Goal: Task Accomplishment & Management: Manage account settings

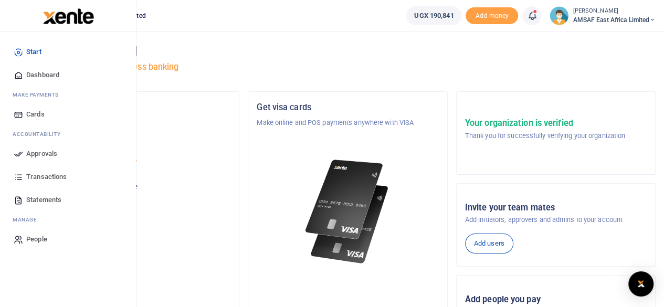
click at [31, 150] on span "Approvals" at bounding box center [41, 153] width 31 height 10
click at [28, 152] on span "Approvals" at bounding box center [41, 153] width 31 height 10
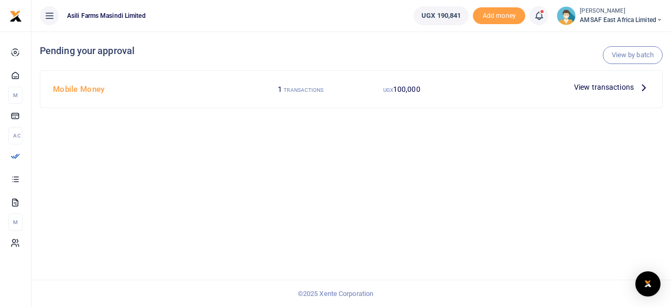
click at [69, 92] on h4 "Mobile Money" at bounding box center [150, 89] width 194 height 12
click at [617, 90] on span "View transactions" at bounding box center [604, 87] width 60 height 12
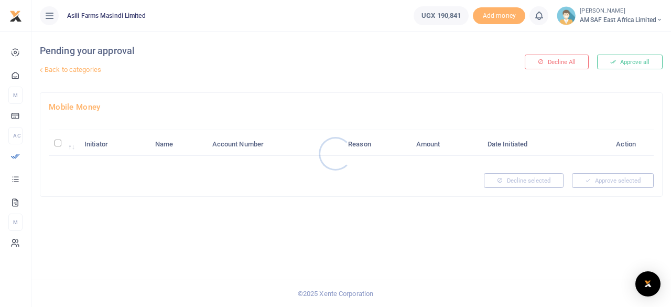
click at [56, 145] on div at bounding box center [335, 153] width 671 height 307
click at [57, 144] on div at bounding box center [335, 153] width 671 height 307
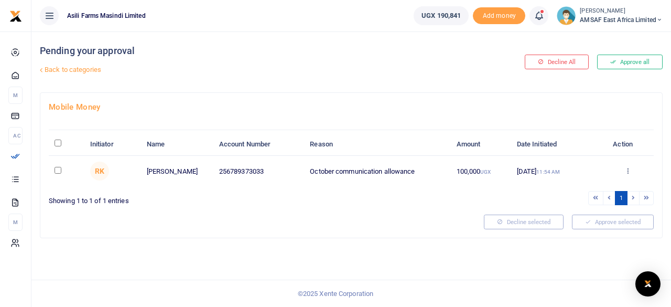
click at [52, 172] on td at bounding box center [67, 171] width 36 height 30
click at [58, 171] on input "checkbox" at bounding box center [58, 170] width 7 height 7
checkbox input "true"
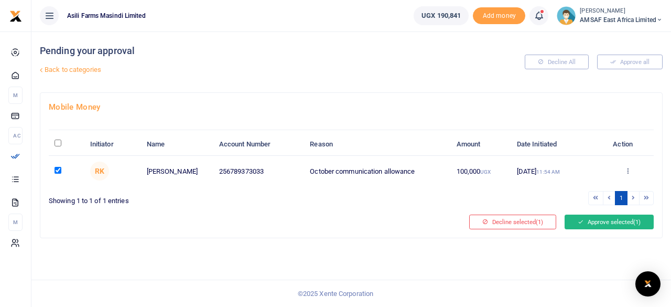
click at [587, 215] on button "Approve selected (1)" at bounding box center [609, 222] width 89 height 15
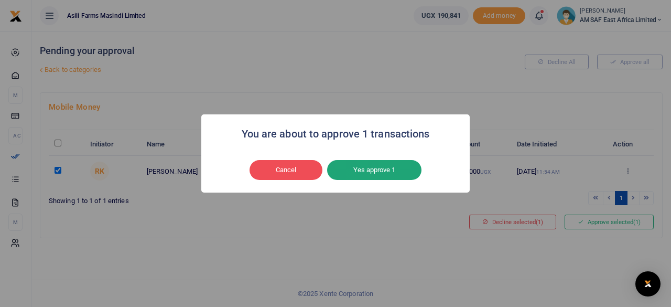
click at [400, 174] on button "Yes approve 1" at bounding box center [374, 170] width 94 height 20
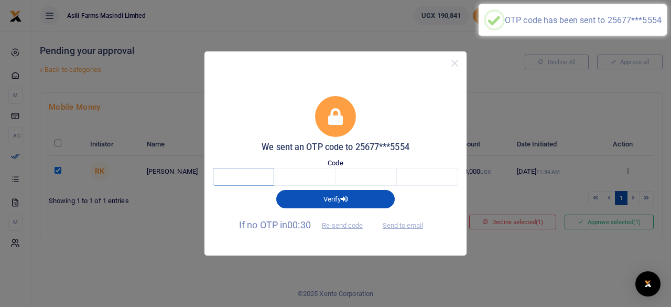
click at [234, 177] on input "text" at bounding box center [243, 177] width 61 height 18
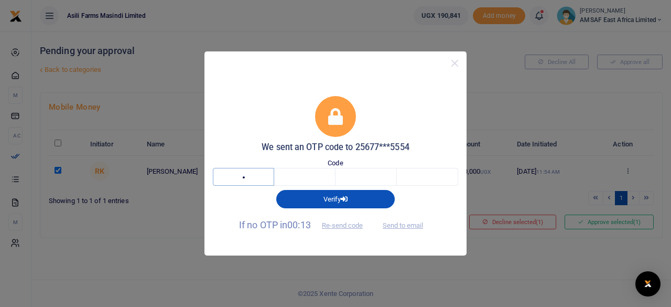
type input "6"
type input "9"
type input "7"
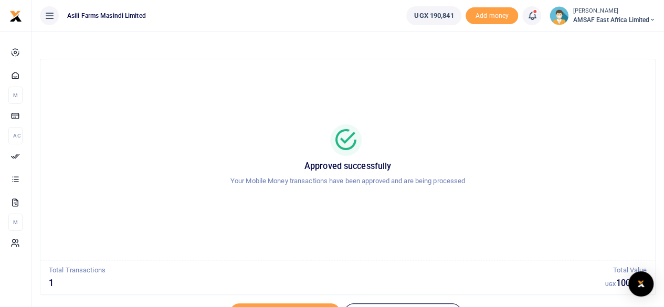
click at [205, 116] on div "Approved successfully Your Mobile Money transactions have been approved and are…" at bounding box center [347, 160] width 589 height 184
